Goal: Navigation & Orientation: Understand site structure

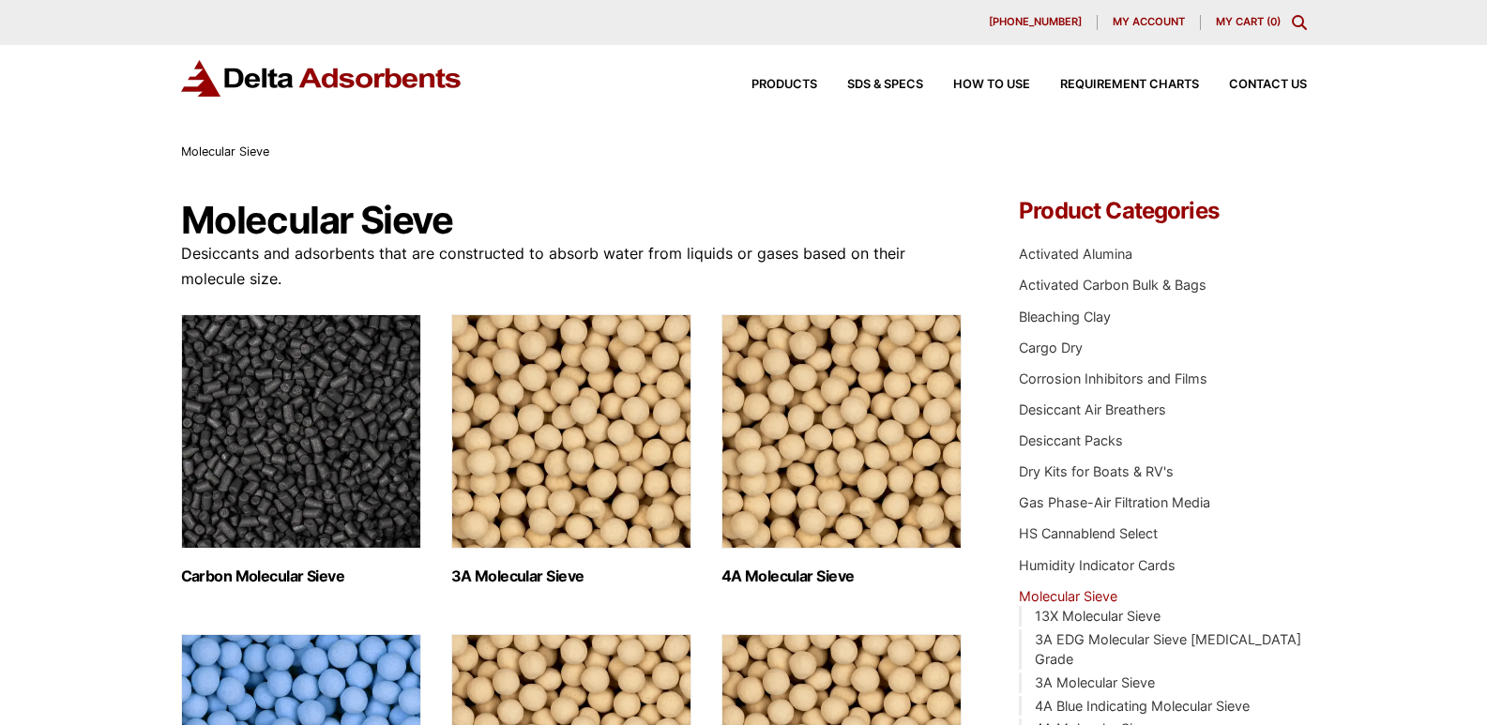
click at [217, 549] on img "Visit product category Carbon Molecular Sieve" at bounding box center [301, 431] width 240 height 234
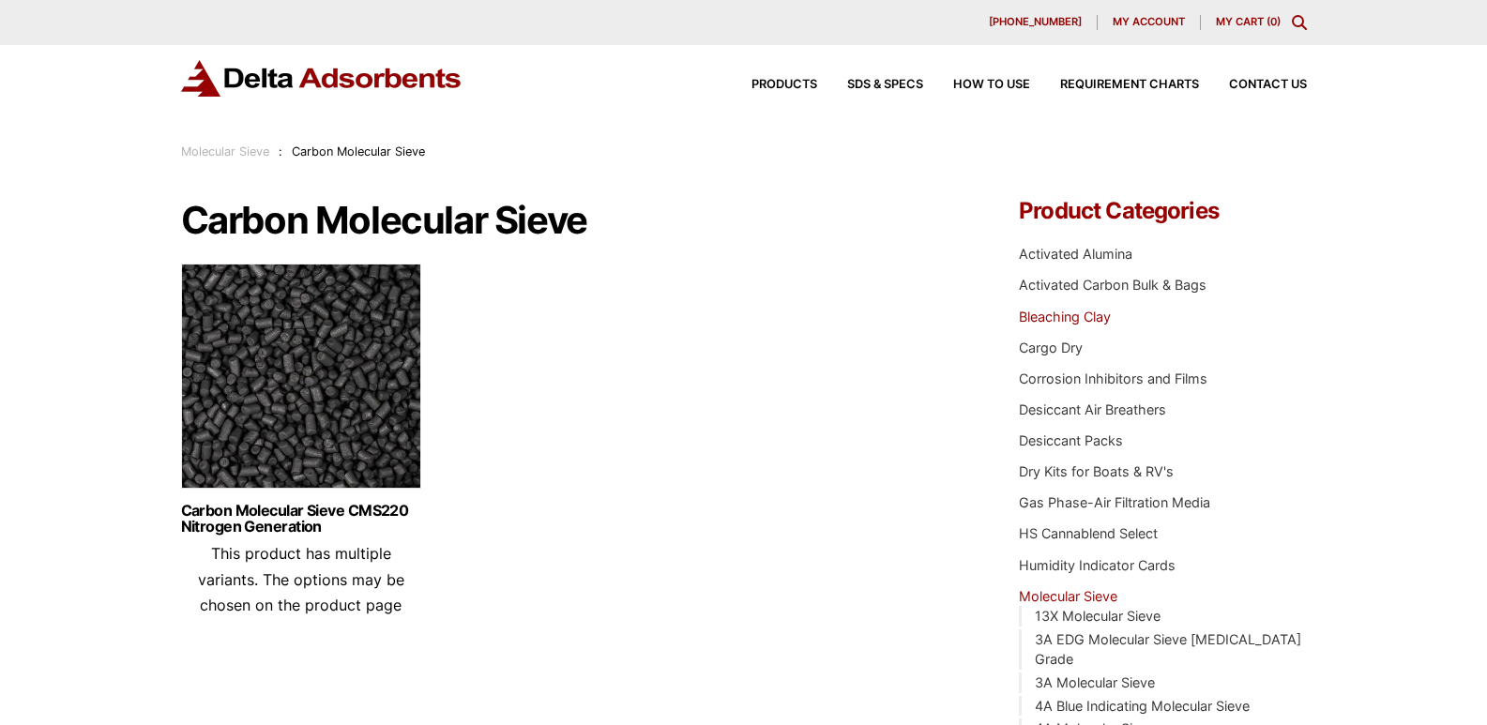
click at [1029, 325] on link "Bleaching Clay" at bounding box center [1065, 317] width 92 height 16
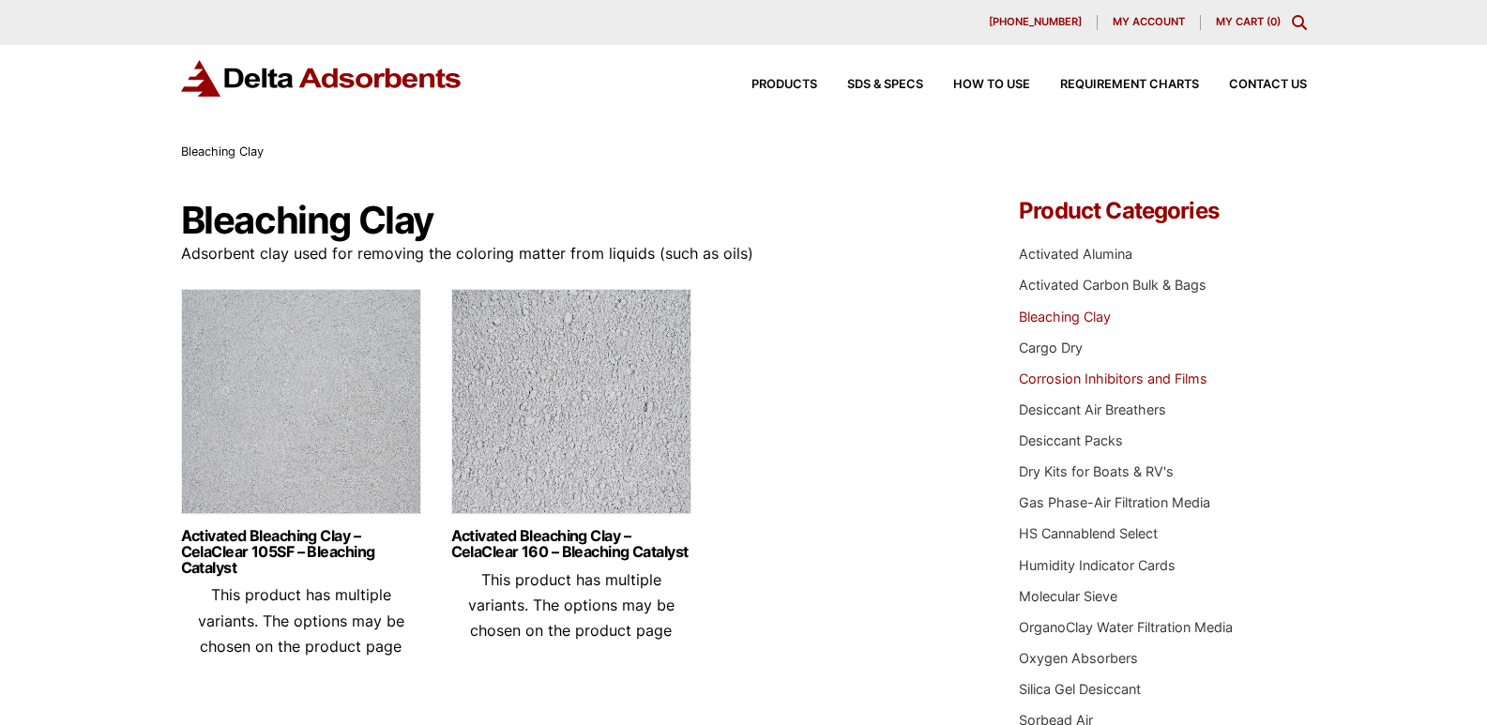
click at [1046, 386] on link "Corrosion Inhibitors and Films" at bounding box center [1113, 378] width 189 height 16
